Goal: Task Accomplishment & Management: Use online tool/utility

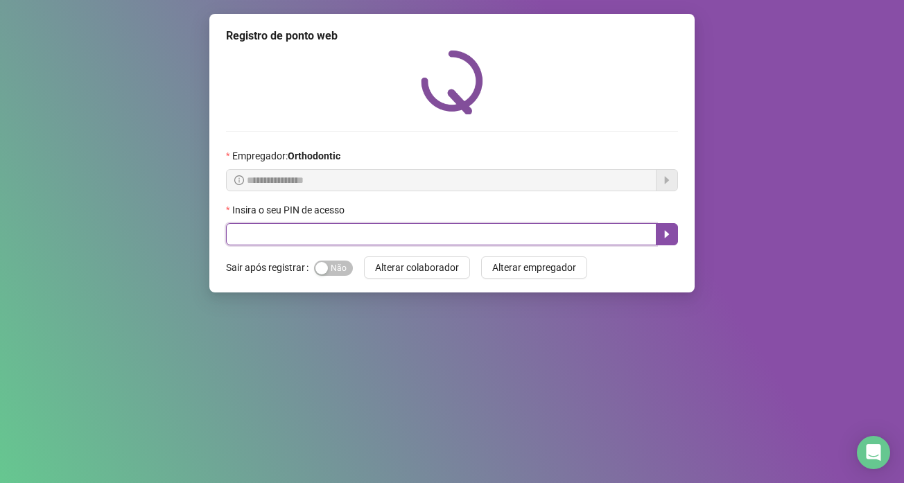
click at [270, 238] on input "text" at bounding box center [441, 234] width 430 height 22
type input "*****"
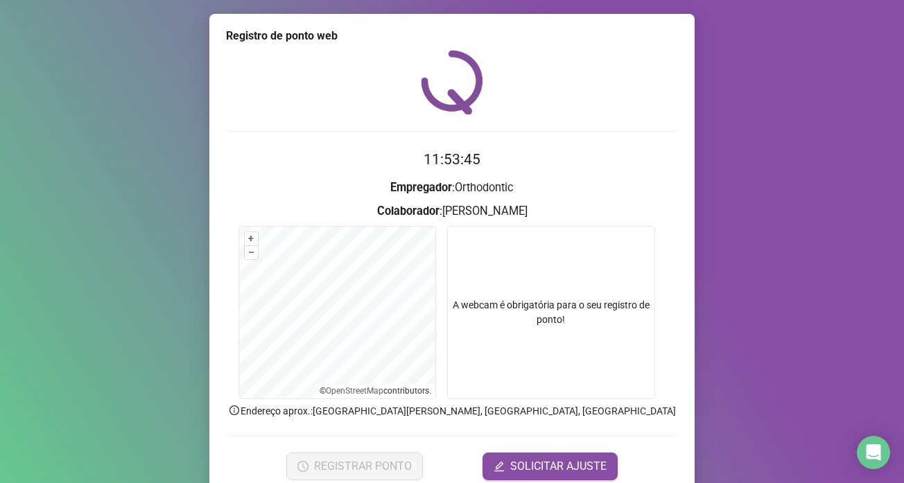
scroll to position [58, 0]
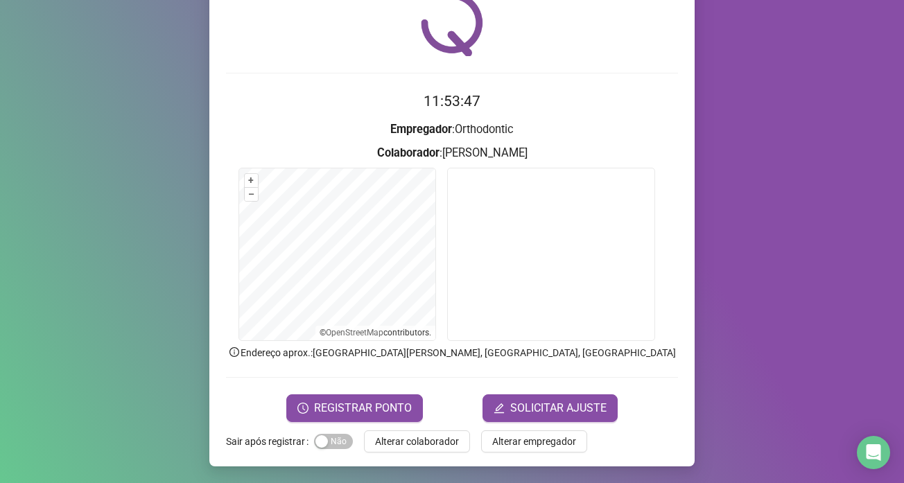
click at [360, 393] on form "11:53:47 Empregador : Orthodontic Colaborador : [PERSON_NAME] + – ⇧ › © OpenStr…" at bounding box center [452, 255] width 452 height 331
click at [349, 415] on span "REGISTRAR PONTO" at bounding box center [363, 408] width 98 height 17
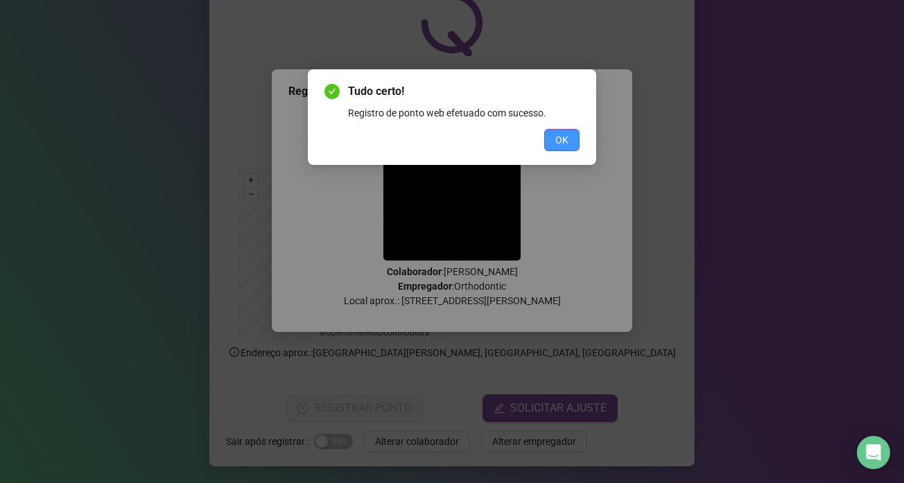
click at [568, 141] on span "OK" at bounding box center [561, 139] width 13 height 15
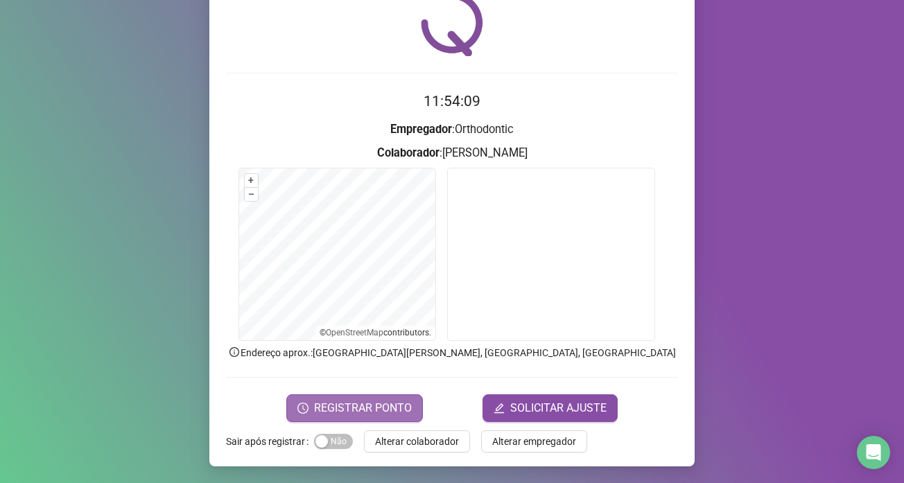
click at [342, 403] on span "REGISTRAR PONTO" at bounding box center [363, 408] width 98 height 17
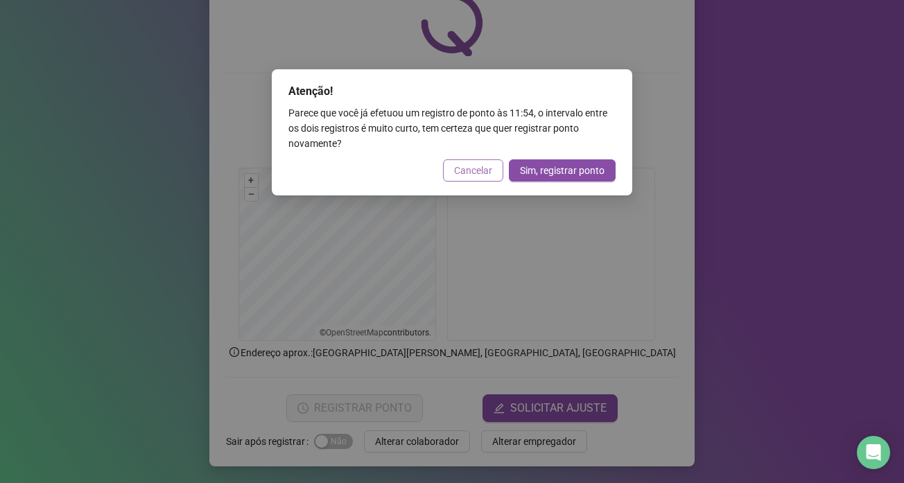
click at [485, 171] on span "Cancelar" at bounding box center [473, 170] width 38 height 15
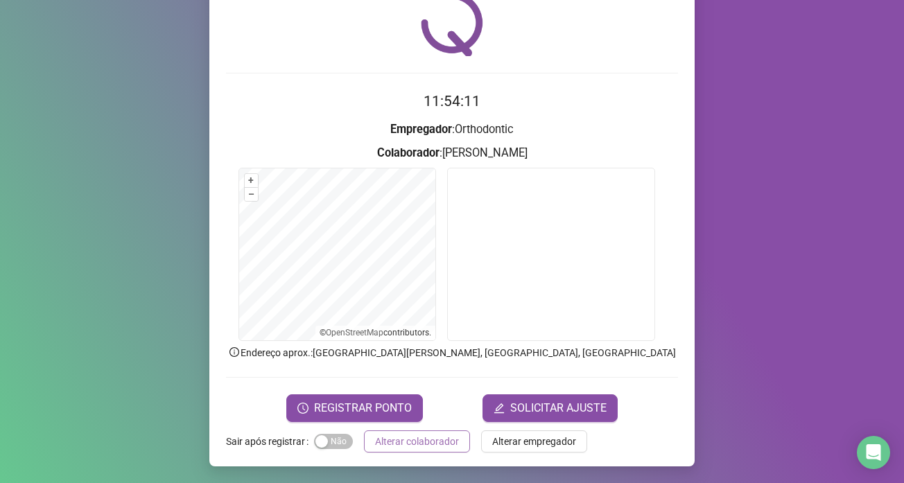
click at [437, 452] on button "Alterar colaborador" at bounding box center [417, 441] width 106 height 22
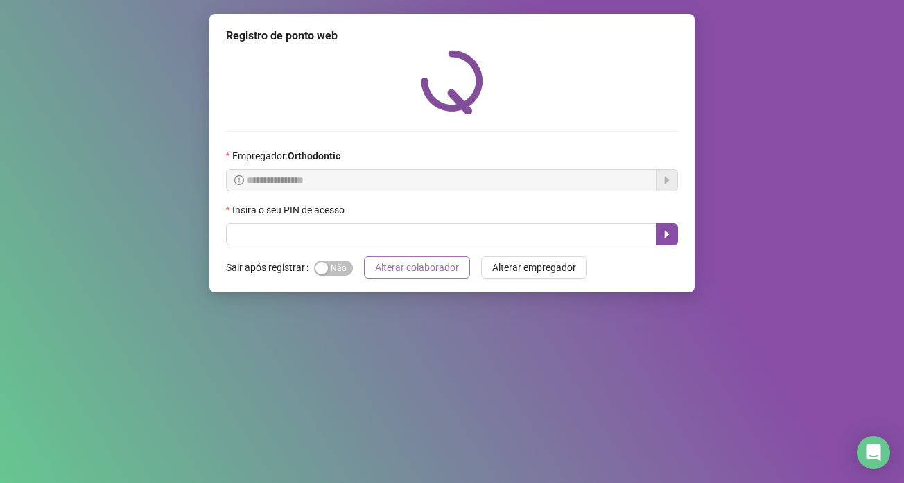
scroll to position [0, 0]
